Goal: Transaction & Acquisition: Purchase product/service

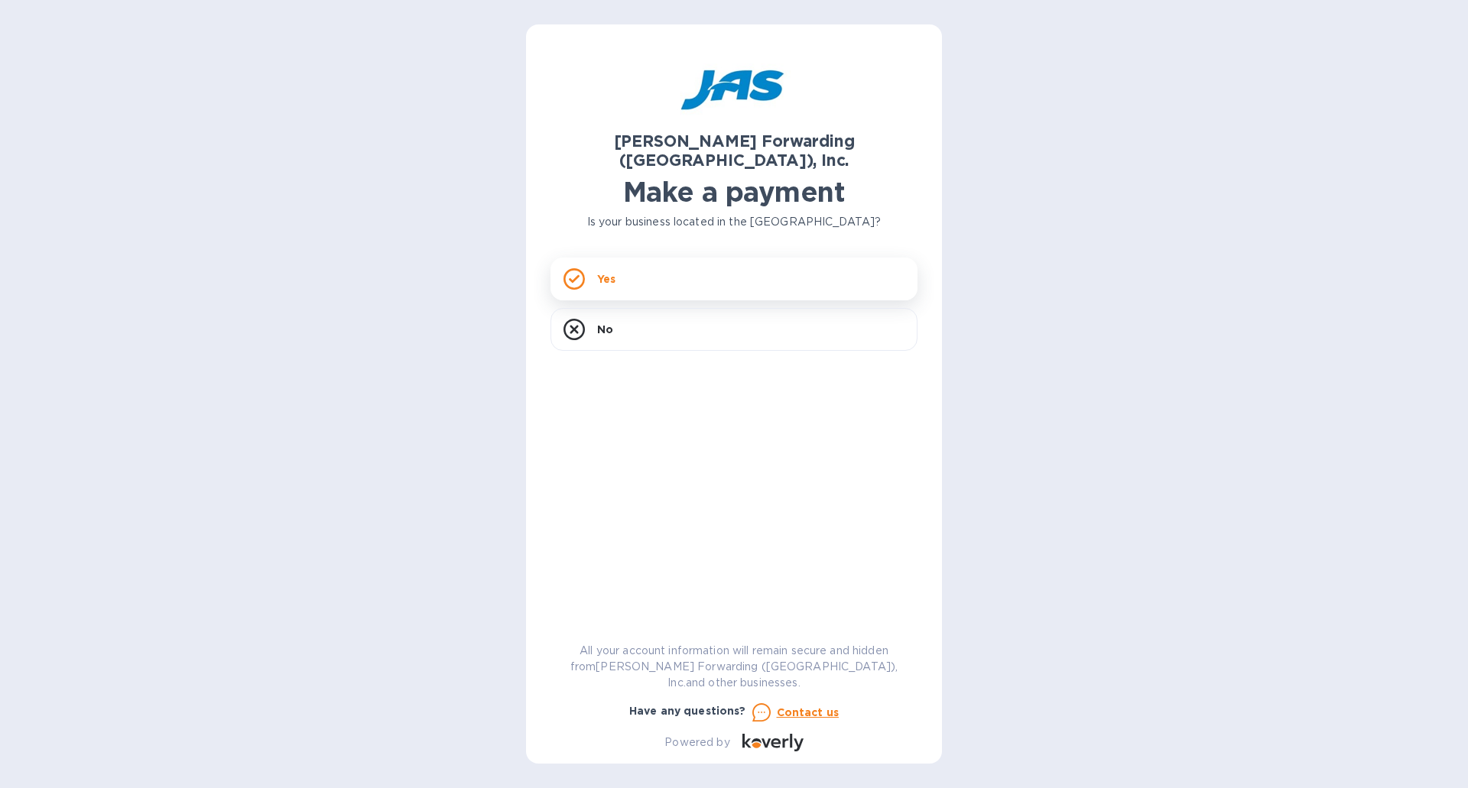
click at [608, 271] on p "Yes" at bounding box center [606, 278] width 18 height 15
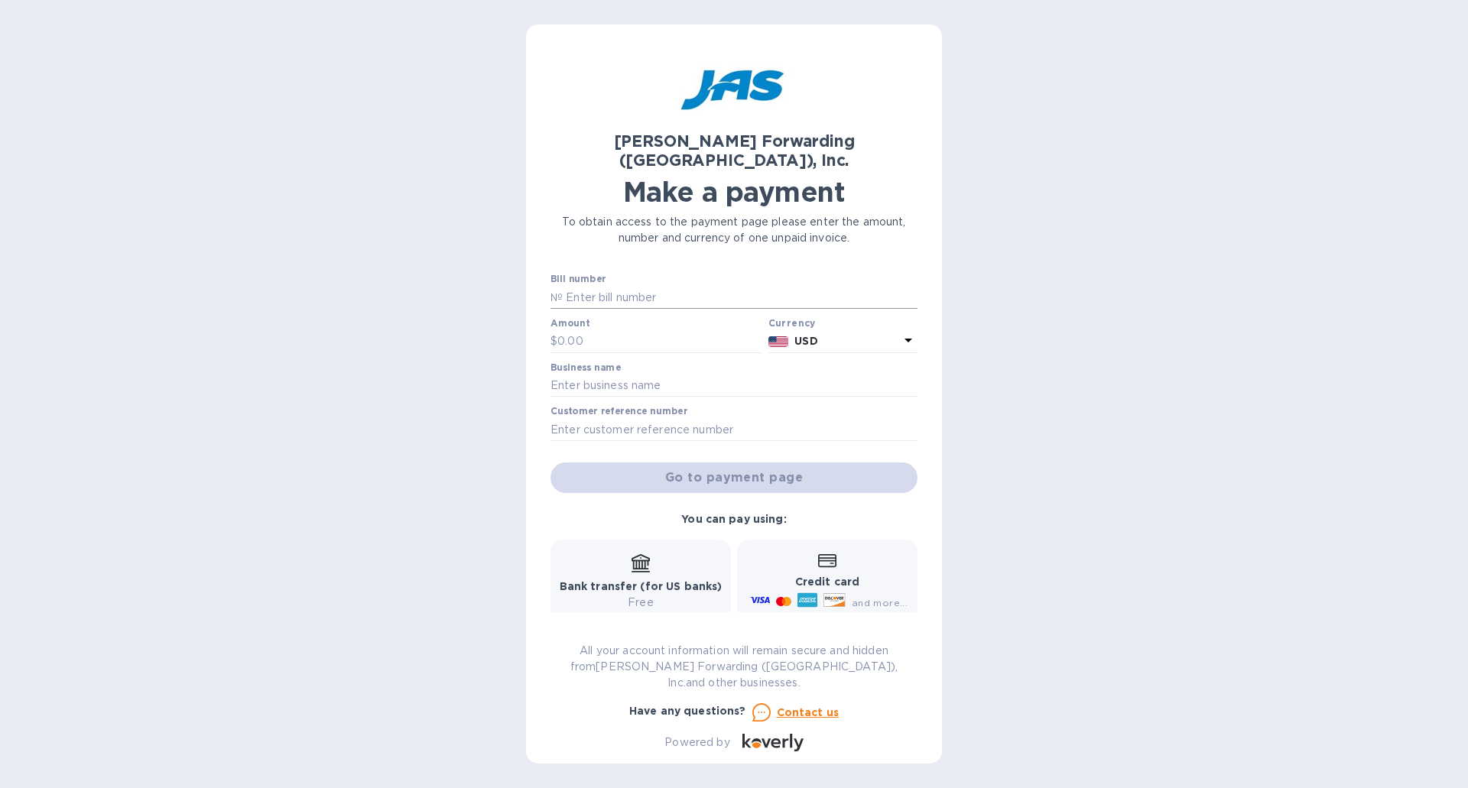
click at [628, 286] on input "text" at bounding box center [740, 297] width 355 height 23
type input "1"
click at [630, 330] on input "text" at bounding box center [659, 341] width 205 height 23
type input "1"
click at [619, 375] on input "text" at bounding box center [733, 386] width 367 height 23
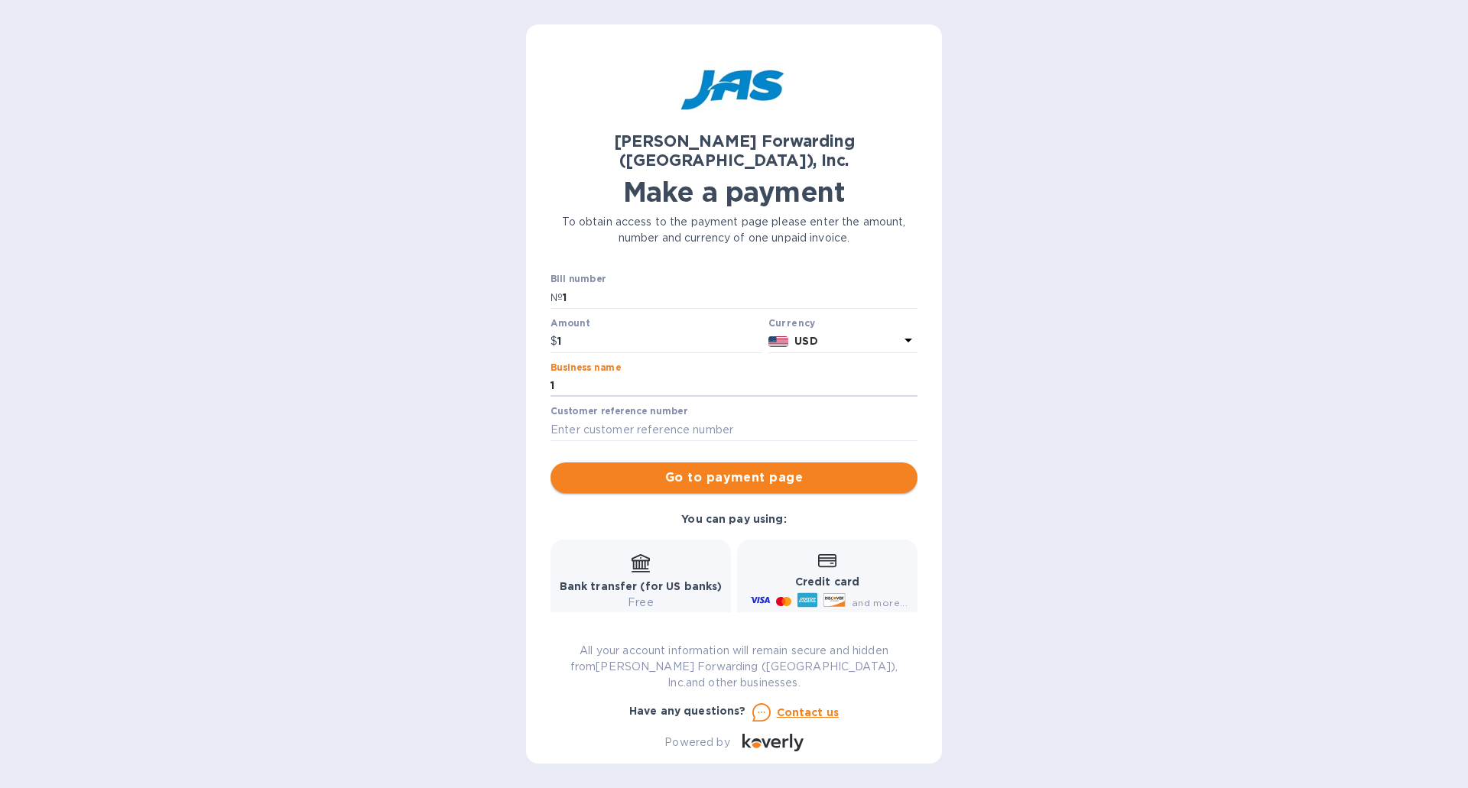
type input "1"
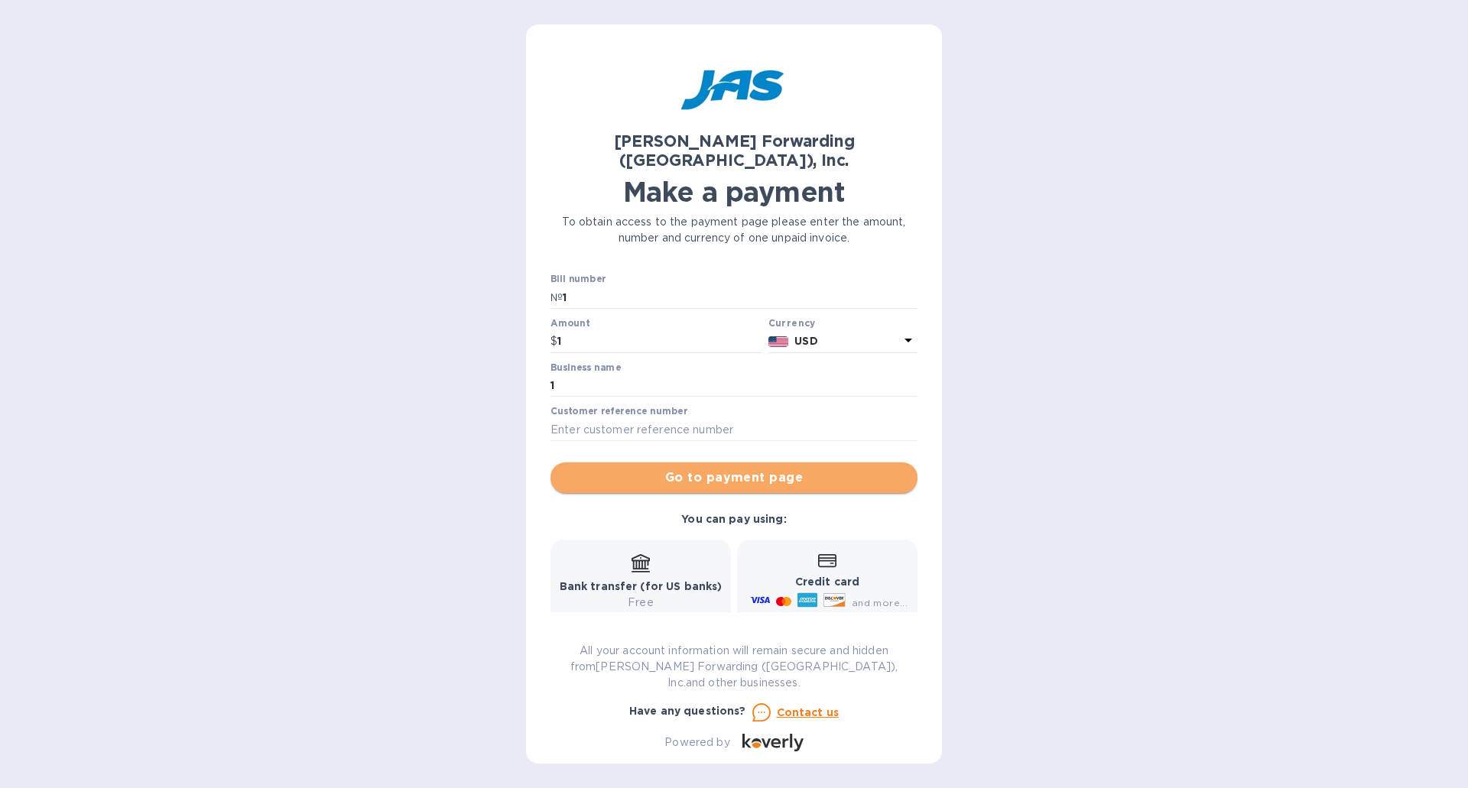
click at [741, 469] on span "Go to payment page" at bounding box center [734, 478] width 342 height 18
